Goal: Navigation & Orientation: Find specific page/section

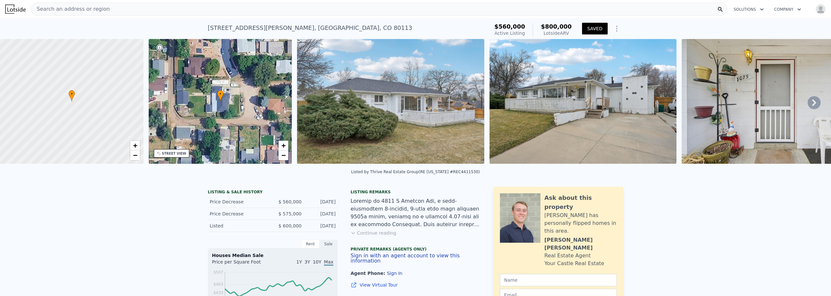
click at [809, 105] on icon at bounding box center [814, 102] width 13 height 13
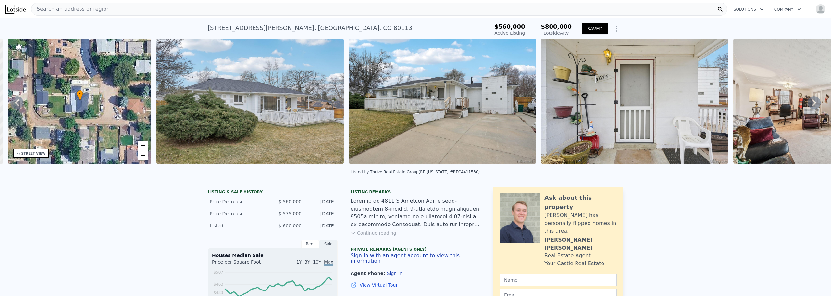
scroll to position [0, 151]
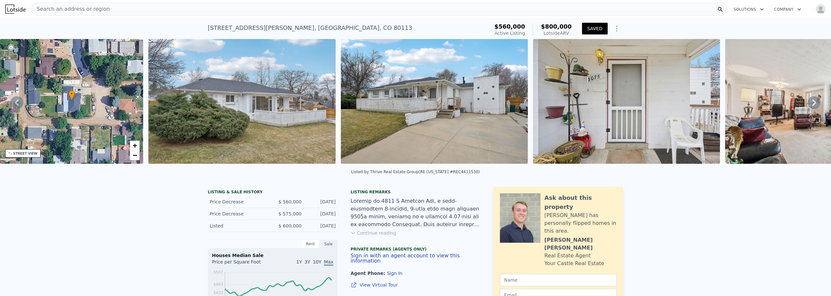
click at [809, 105] on icon at bounding box center [814, 102] width 13 height 13
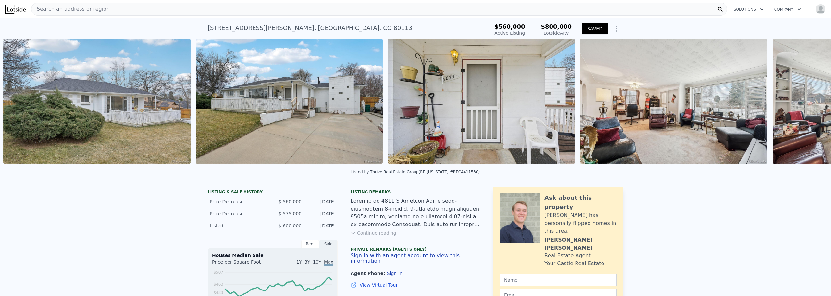
scroll to position [0, 297]
click at [809, 105] on icon at bounding box center [814, 102] width 13 height 13
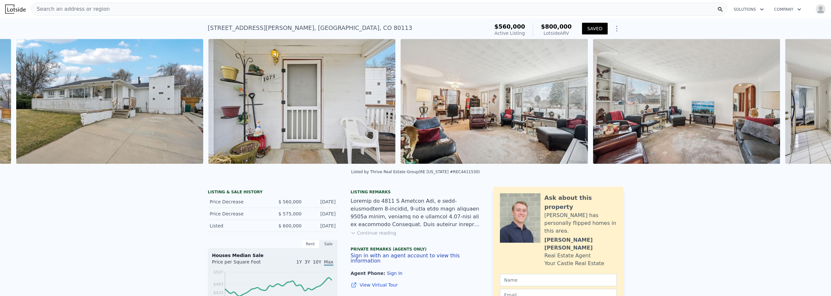
scroll to position [0, 490]
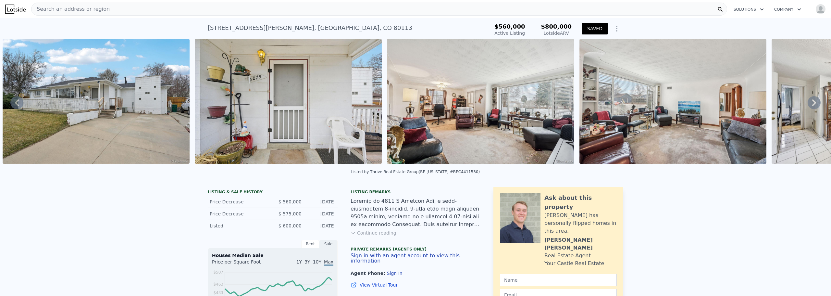
click at [809, 105] on icon at bounding box center [814, 102] width 13 height 13
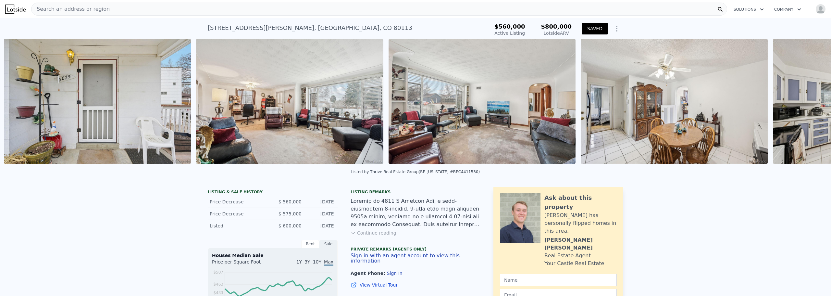
scroll to position [0, 682]
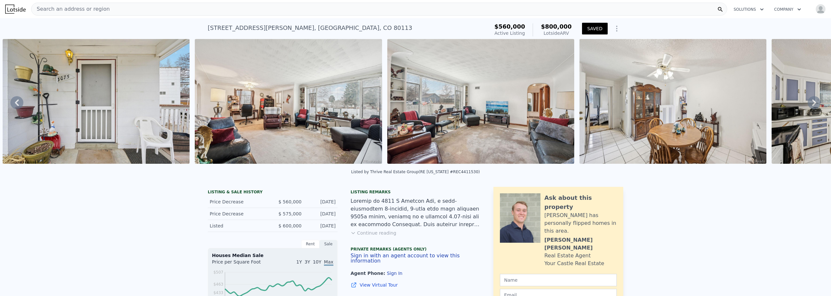
click at [809, 105] on icon at bounding box center [814, 102] width 13 height 13
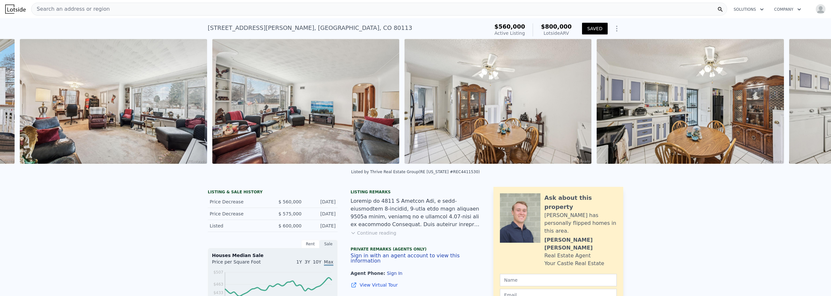
scroll to position [0, 874]
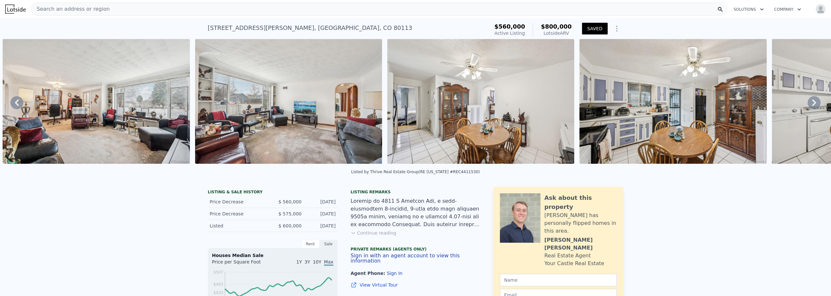
click at [809, 105] on icon at bounding box center [814, 102] width 13 height 13
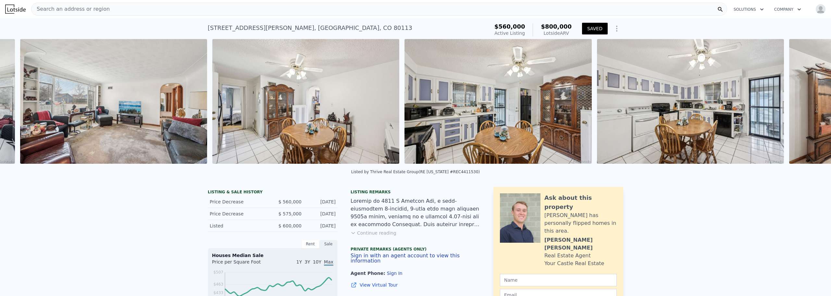
scroll to position [0, 1067]
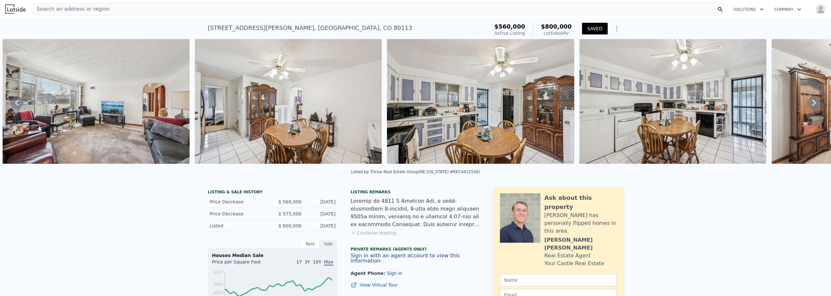
click at [809, 105] on icon at bounding box center [814, 102] width 13 height 13
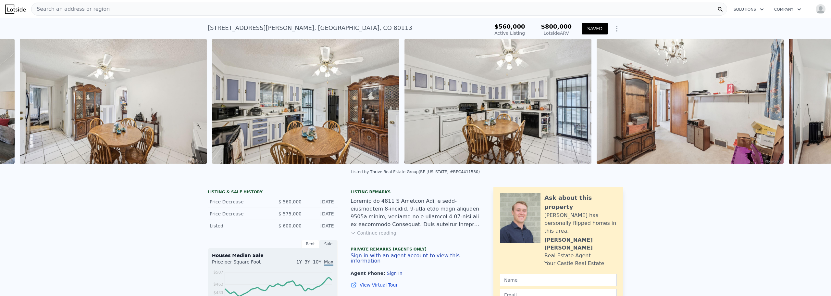
scroll to position [0, 1259]
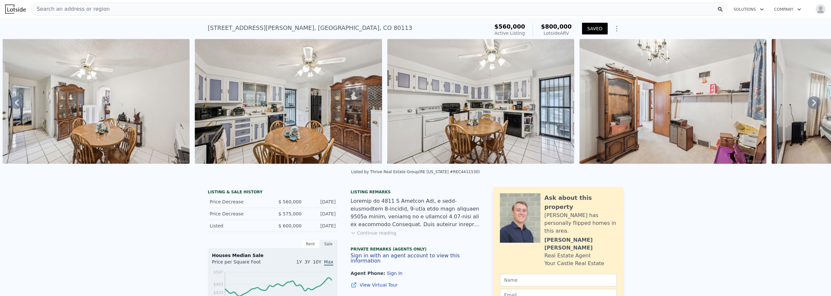
click at [809, 105] on icon at bounding box center [814, 102] width 13 height 13
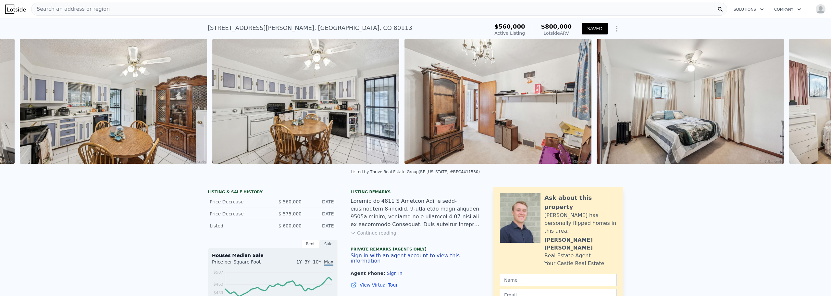
scroll to position [0, 1451]
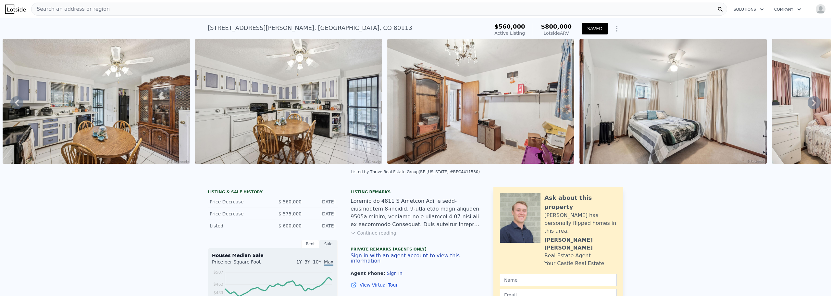
click at [809, 105] on icon at bounding box center [814, 102] width 13 height 13
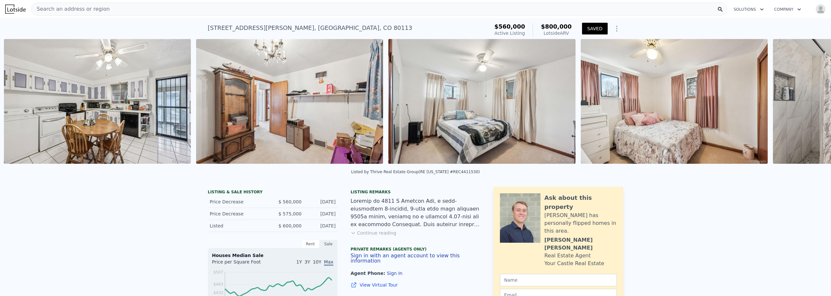
scroll to position [0, 1644]
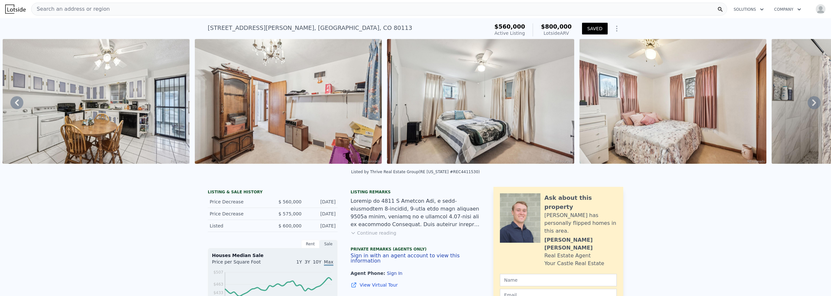
click at [809, 105] on icon at bounding box center [814, 102] width 13 height 13
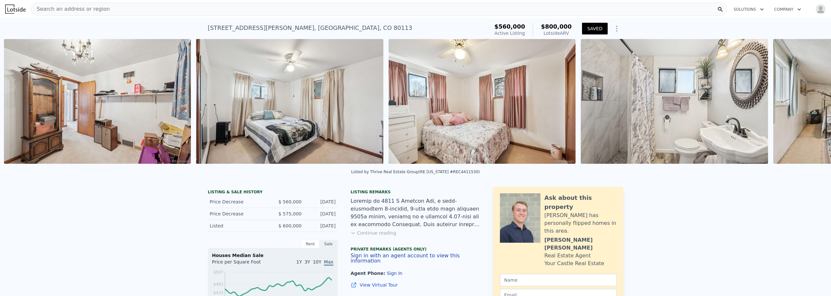
scroll to position [0, 1836]
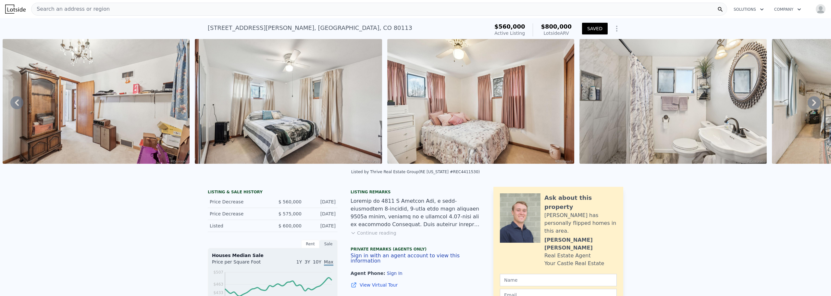
click at [809, 105] on icon at bounding box center [814, 102] width 13 height 13
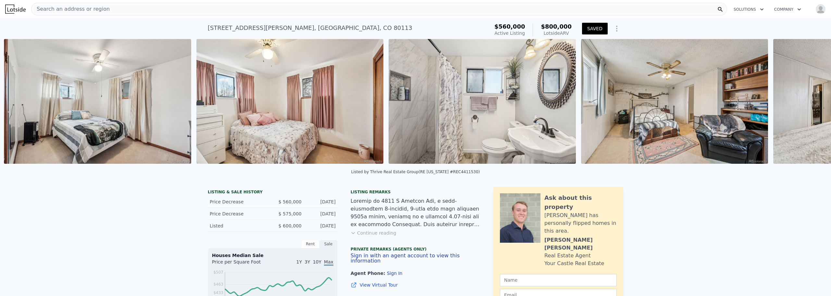
scroll to position [0, 2028]
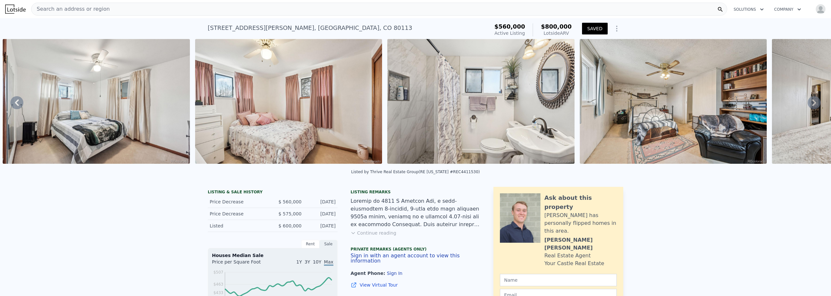
click at [809, 105] on icon at bounding box center [814, 102] width 13 height 13
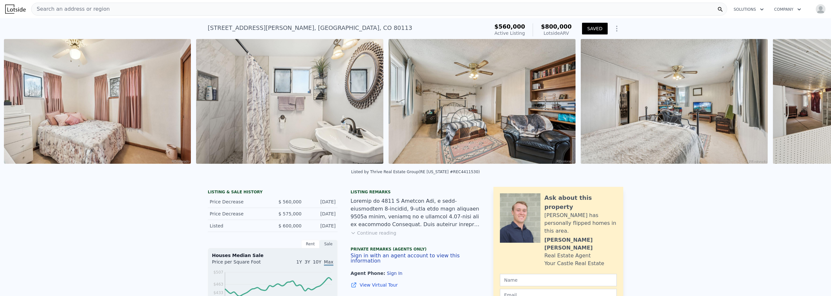
scroll to position [0, 2221]
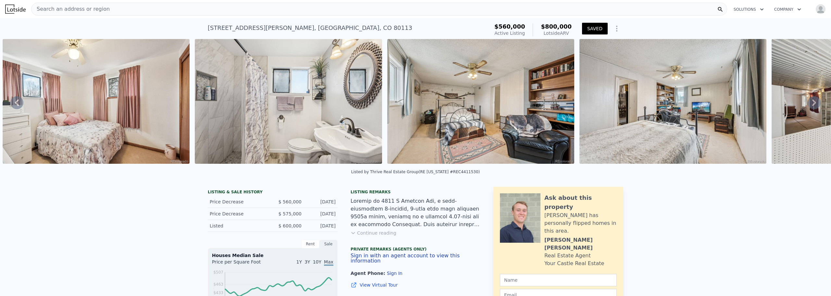
click at [809, 105] on icon at bounding box center [814, 102] width 13 height 13
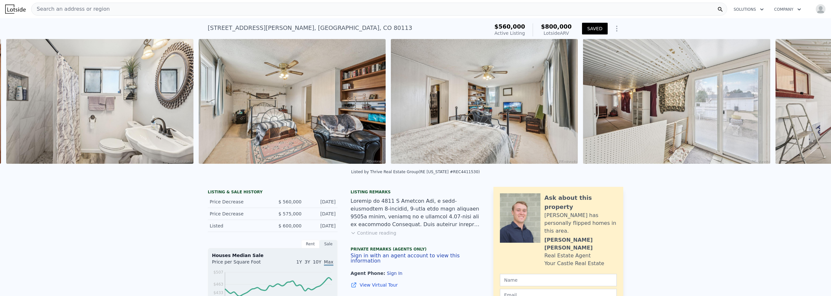
scroll to position [0, 2413]
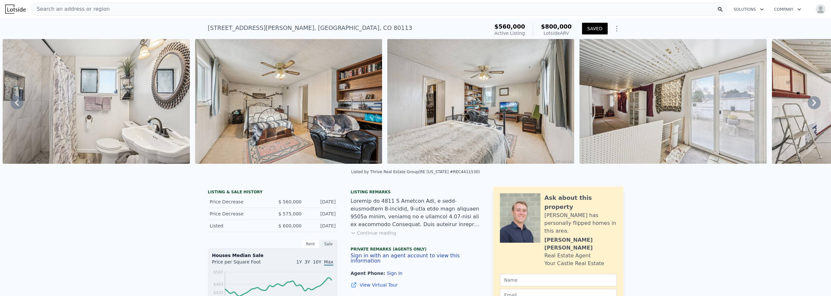
click at [810, 105] on icon at bounding box center [814, 102] width 13 height 13
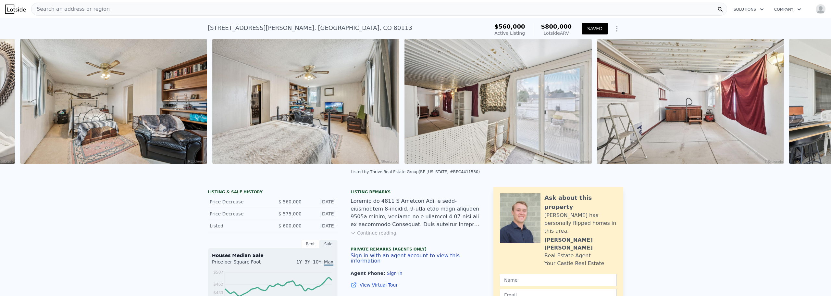
scroll to position [0, 2606]
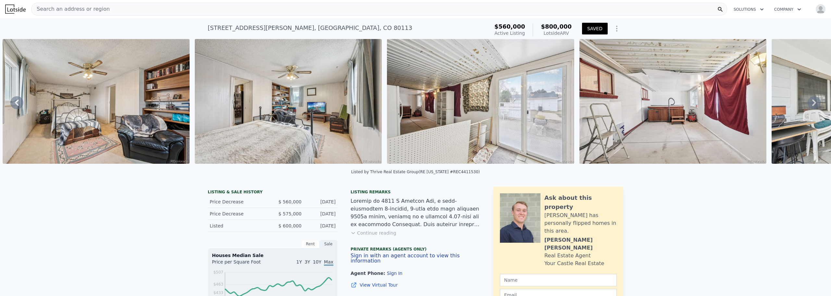
click at [812, 105] on icon at bounding box center [814, 102] width 4 height 6
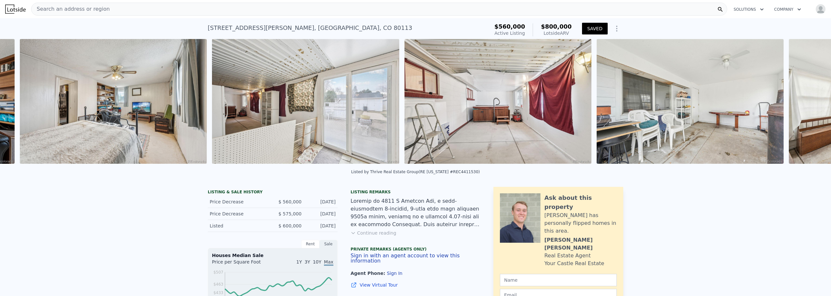
scroll to position [0, 2798]
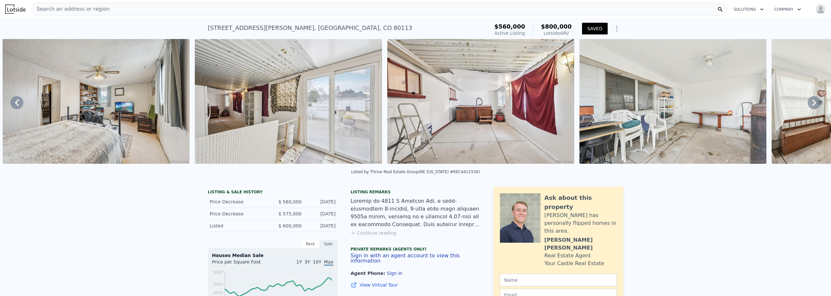
click at [812, 105] on icon at bounding box center [814, 102] width 4 height 6
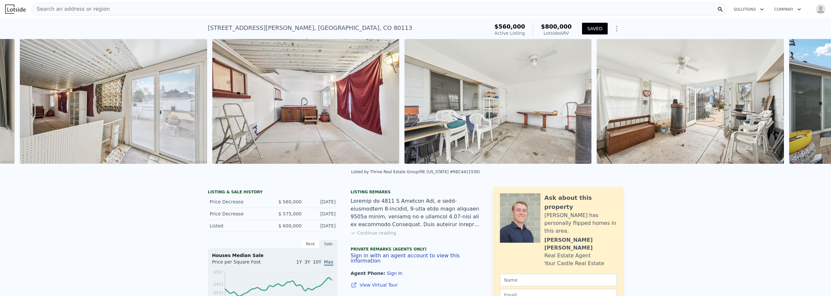
scroll to position [0, 2990]
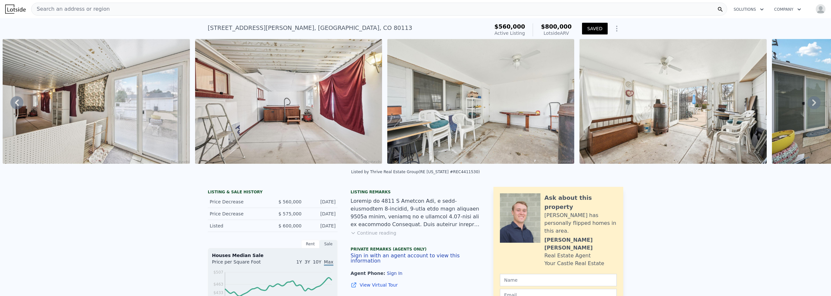
click at [812, 105] on icon at bounding box center [814, 102] width 4 height 6
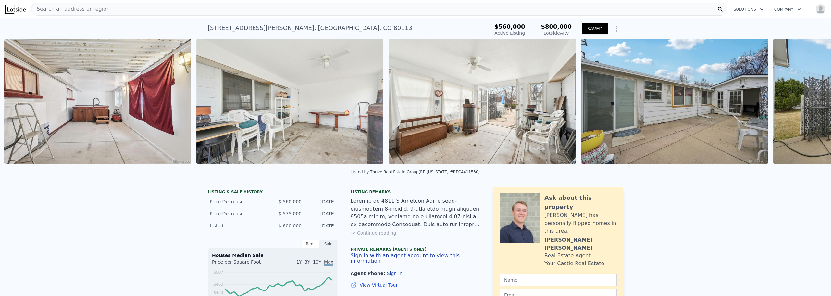
scroll to position [0, 3183]
